Goal: Task Accomplishment & Management: Manage account settings

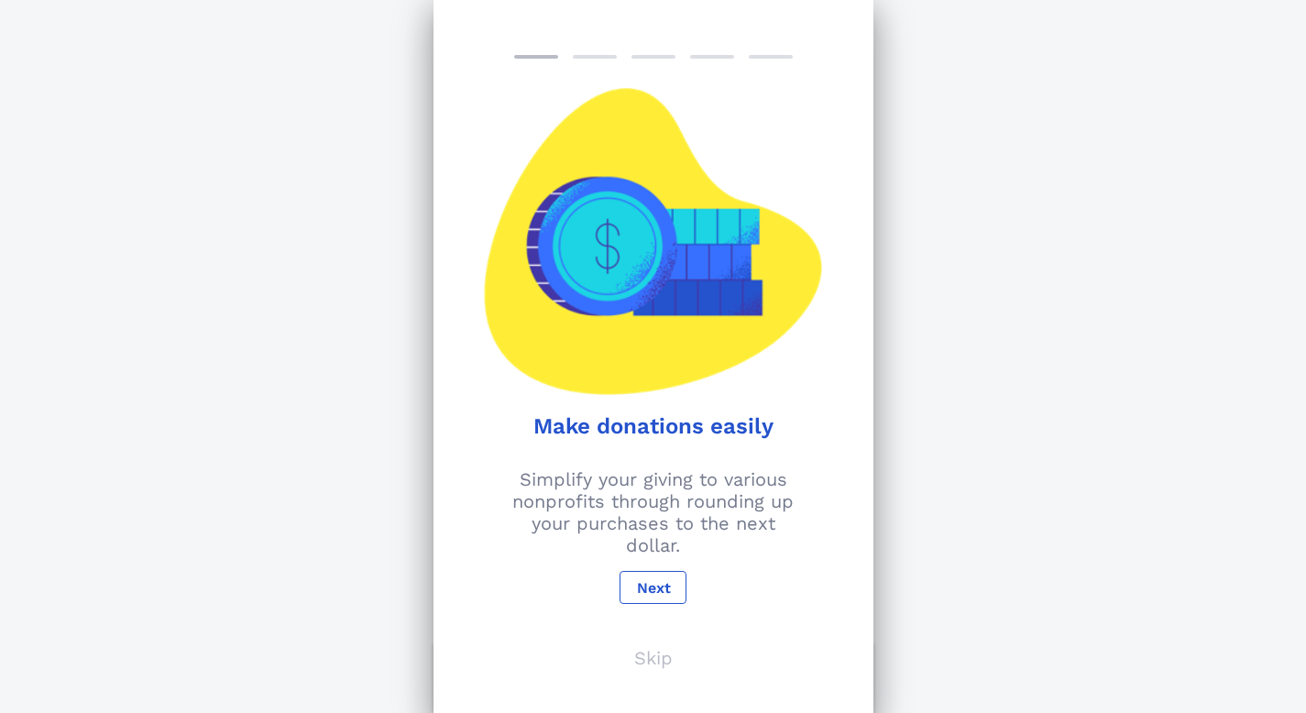
click at [657, 658] on p "Skip" at bounding box center [653, 658] width 38 height 22
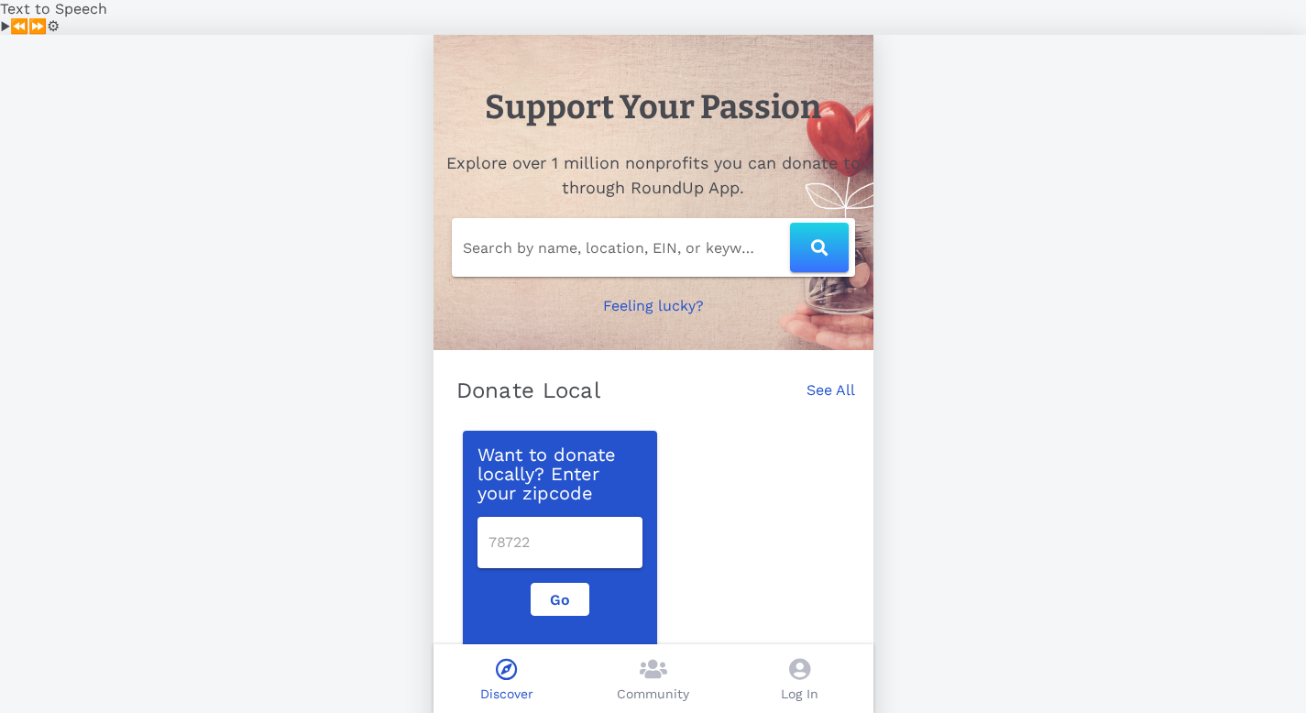
click at [801, 680] on span at bounding box center [799, 671] width 21 height 27
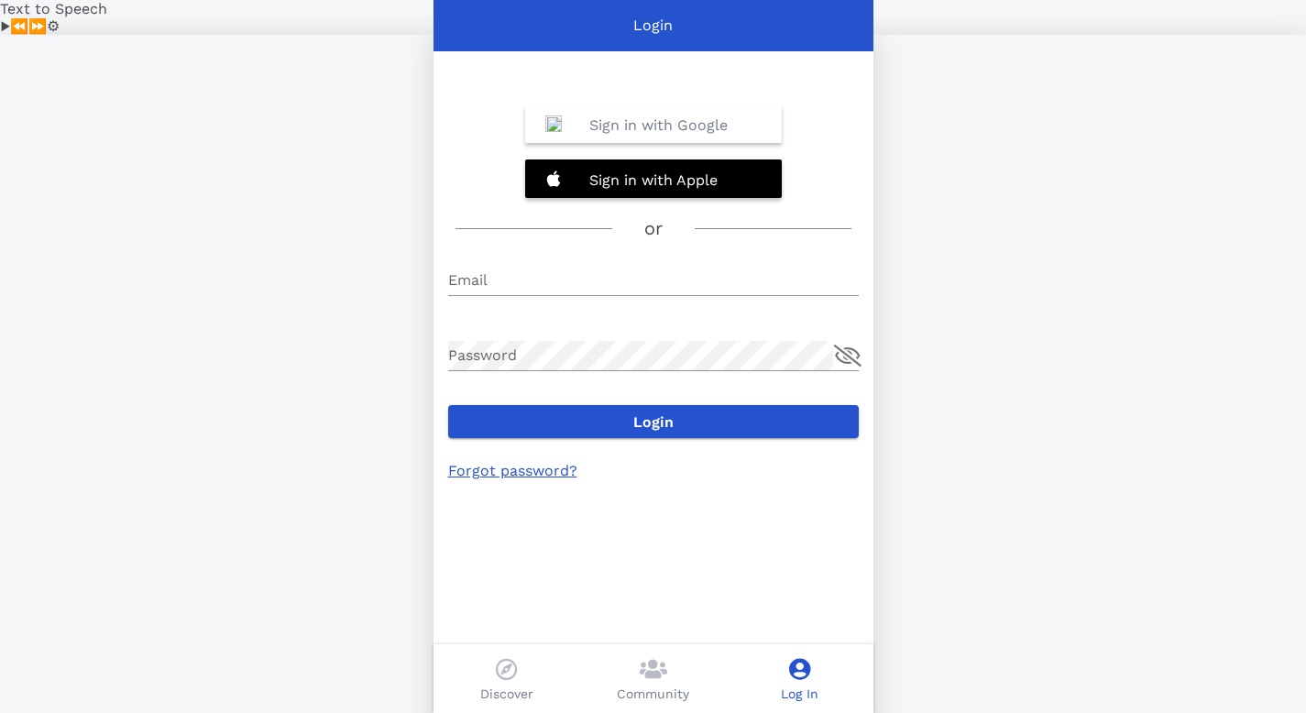
click at [505, 462] on link "Forgot password?" at bounding box center [512, 470] width 129 height 17
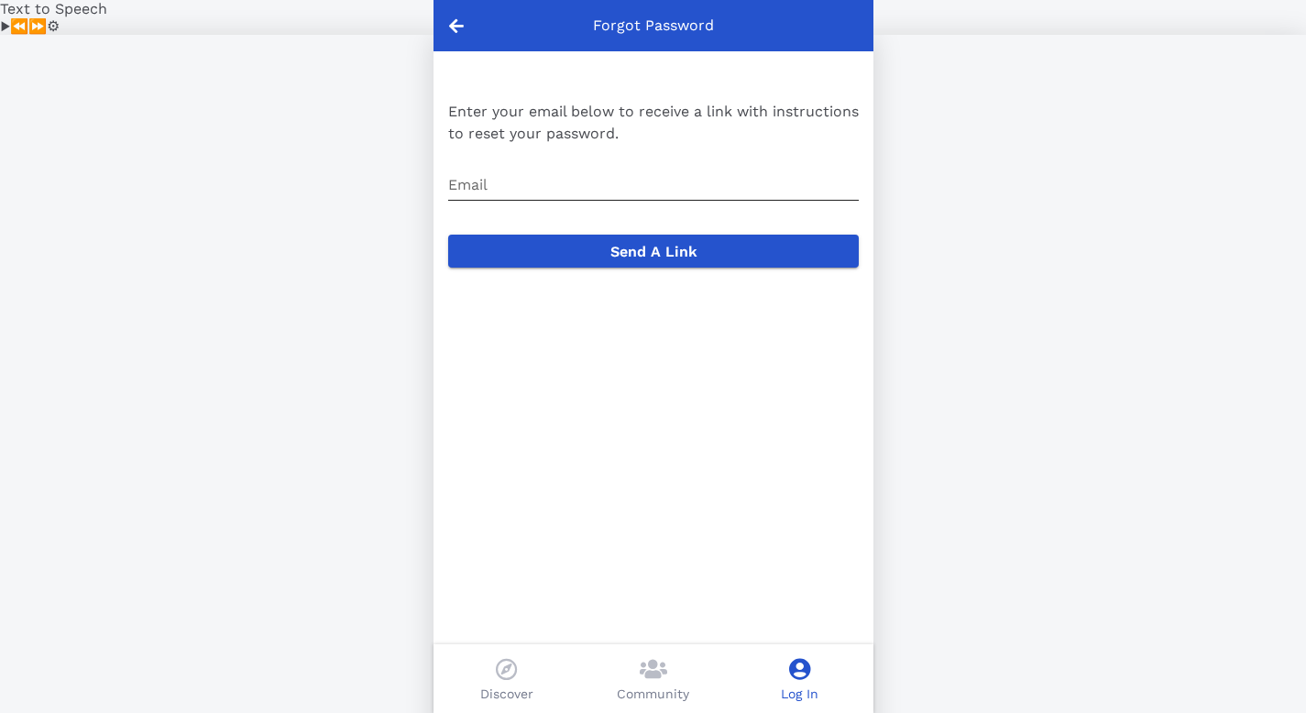
click at [558, 170] on input "Email" at bounding box center [653, 184] width 411 height 29
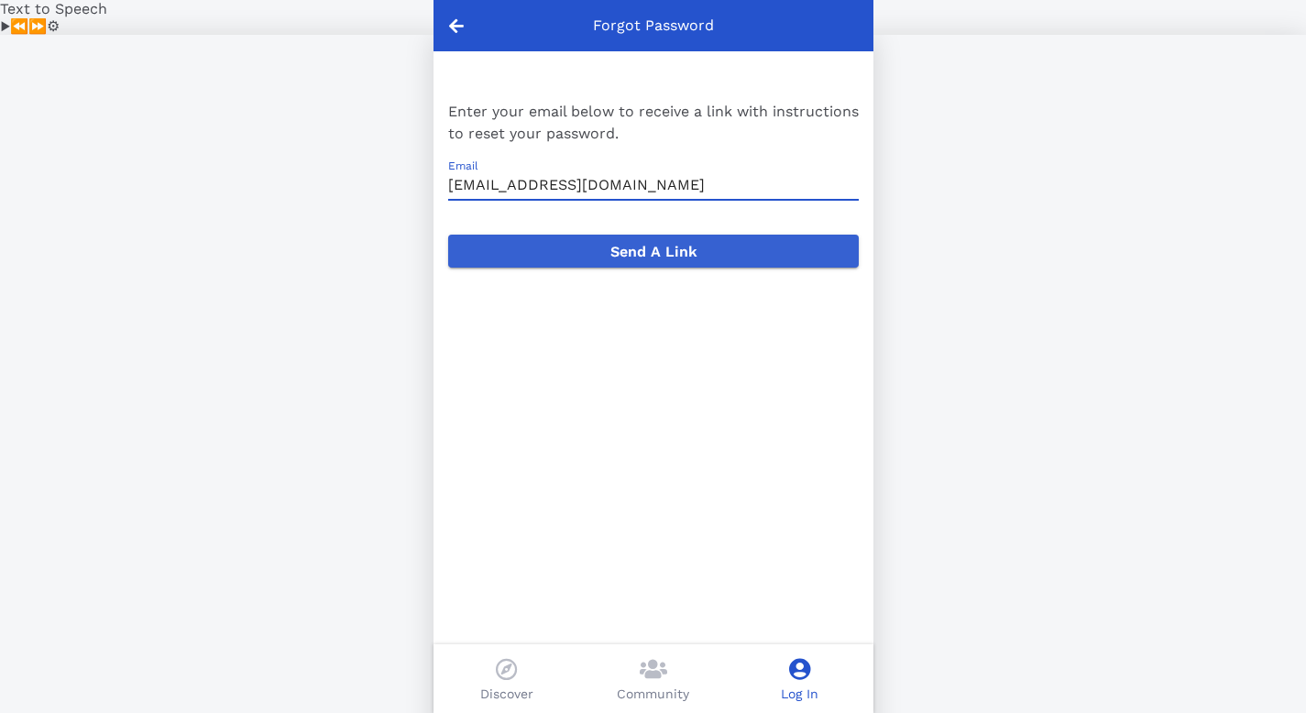
type input "[EMAIL_ADDRESS][DOMAIN_NAME]"
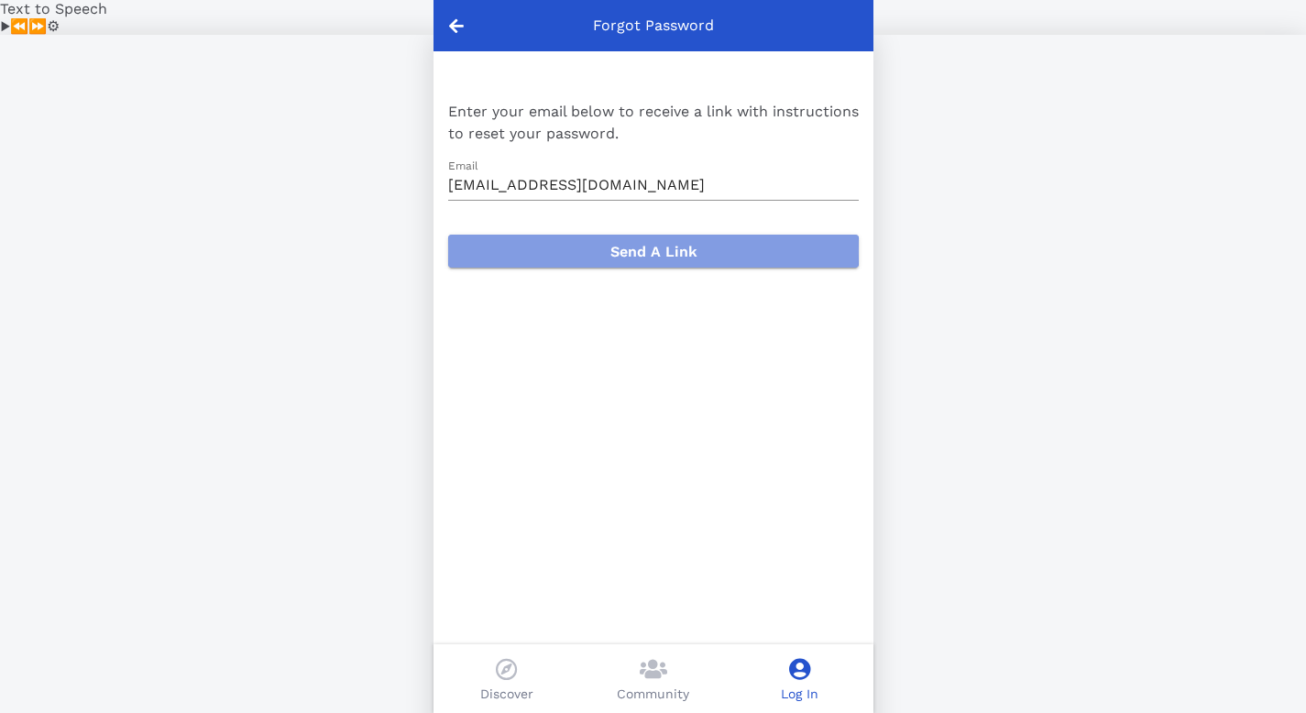
click at [645, 243] on span "Send A Link" at bounding box center [653, 251] width 381 height 17
